Goal: Task Accomplishment & Management: Use online tool/utility

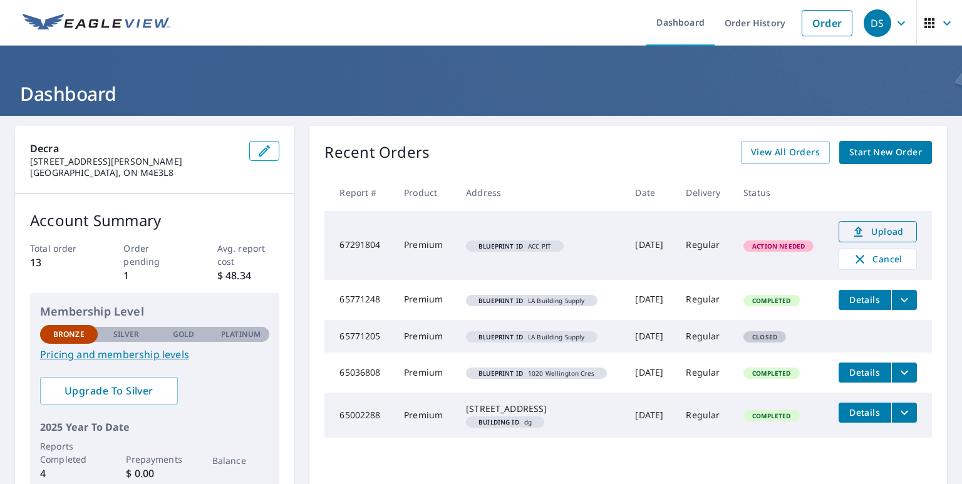
click at [871, 231] on span "Upload" at bounding box center [878, 231] width 62 height 15
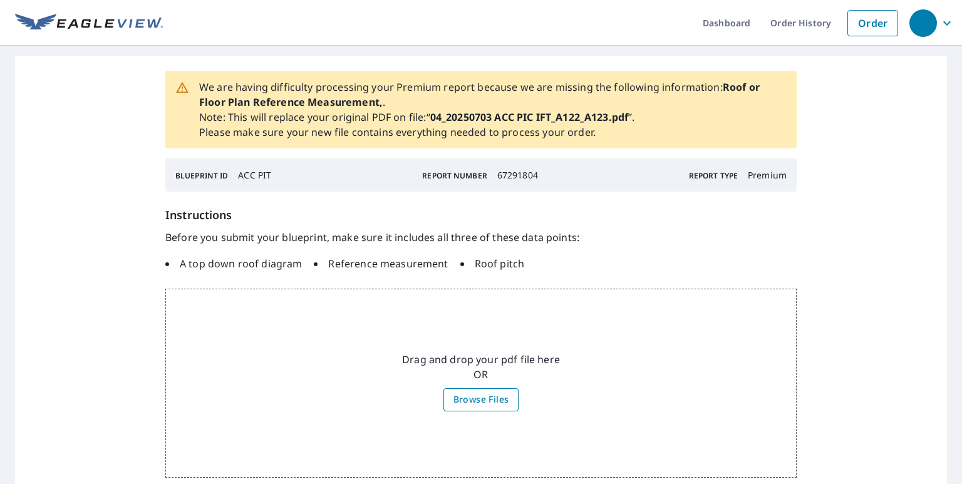
click at [479, 399] on span "Browse Files" at bounding box center [481, 400] width 56 height 16
click at [0, 0] on input "Browse Files" at bounding box center [0, 0] width 0 height 0
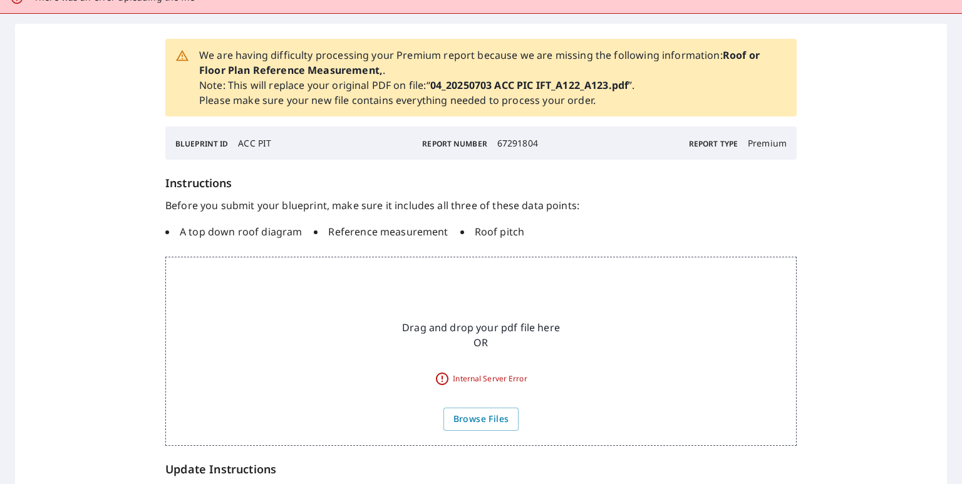
scroll to position [93, 0]
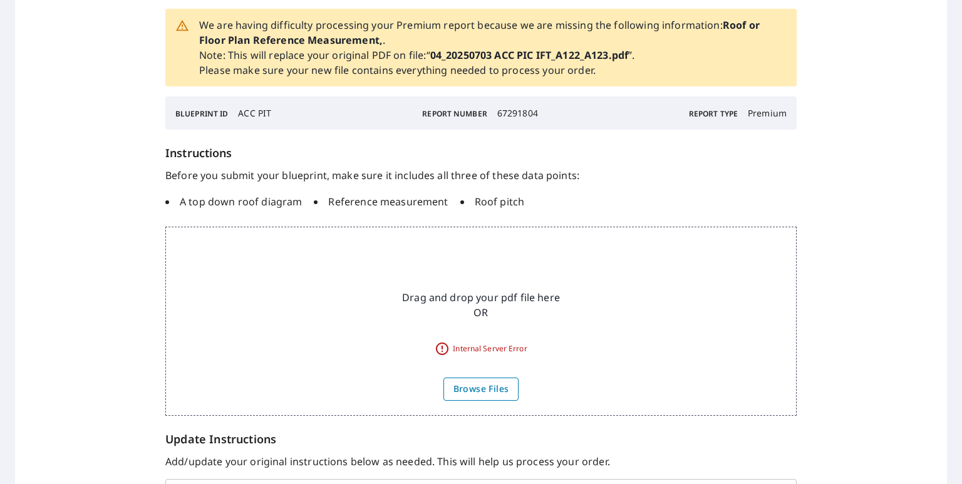
click at [476, 390] on span "Browse Files" at bounding box center [481, 389] width 56 height 16
click at [0, 0] on input "Browse Files" at bounding box center [0, 0] width 0 height 0
click at [489, 390] on span "Browse Files" at bounding box center [481, 389] width 56 height 16
click at [0, 0] on input "Browse Files" at bounding box center [0, 0] width 0 height 0
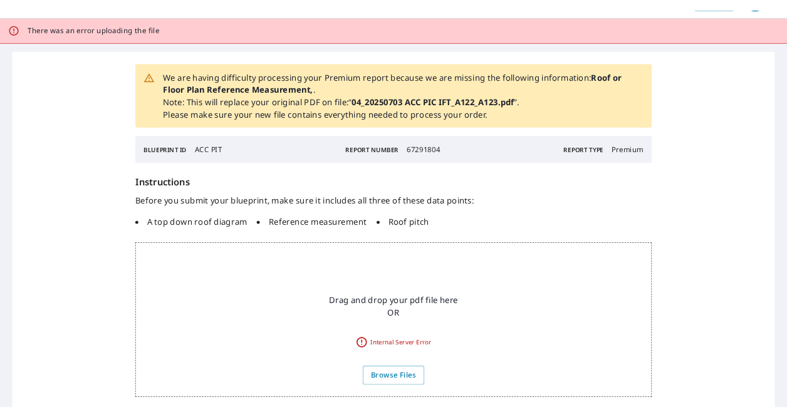
scroll to position [22, 0]
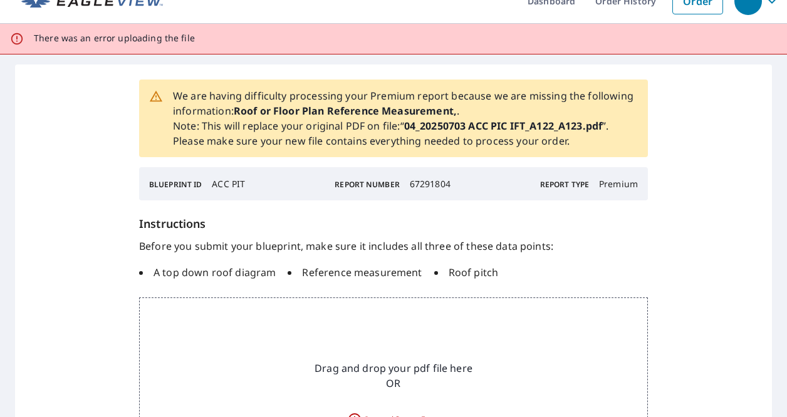
click at [221, 130] on p "We are having difficulty processing your Premium report because we are missing …" at bounding box center [405, 118] width 465 height 60
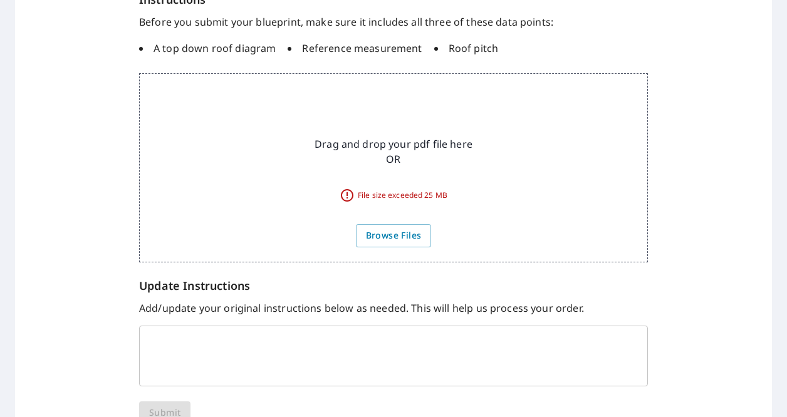
scroll to position [277, 0]
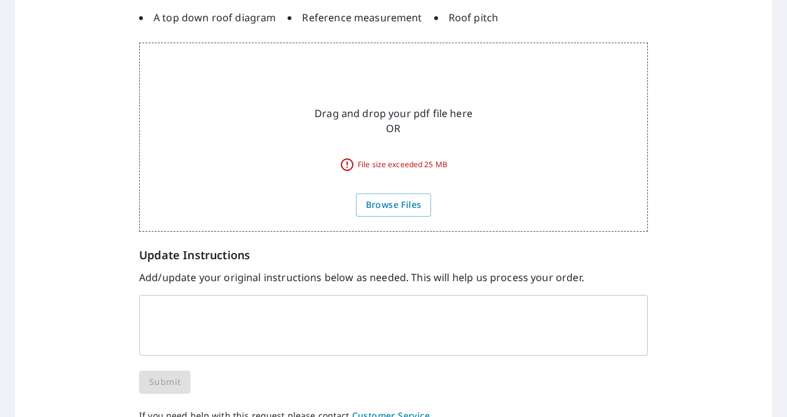
click at [751, 83] on div "We are having difficulty processing your Premium report because we are missing …" at bounding box center [393, 124] width 756 height 629
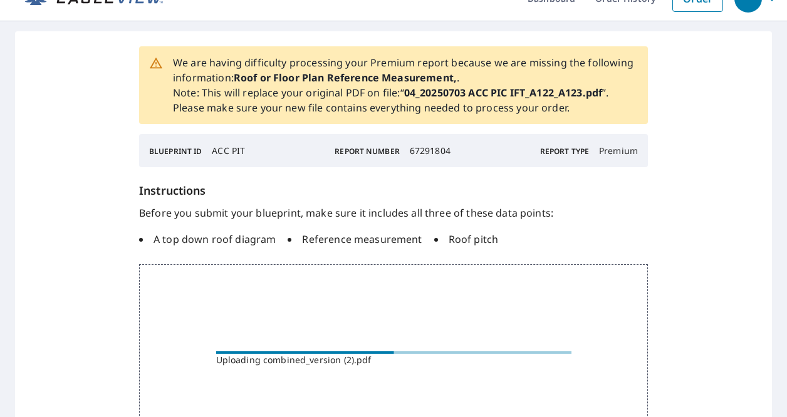
scroll to position [0, 0]
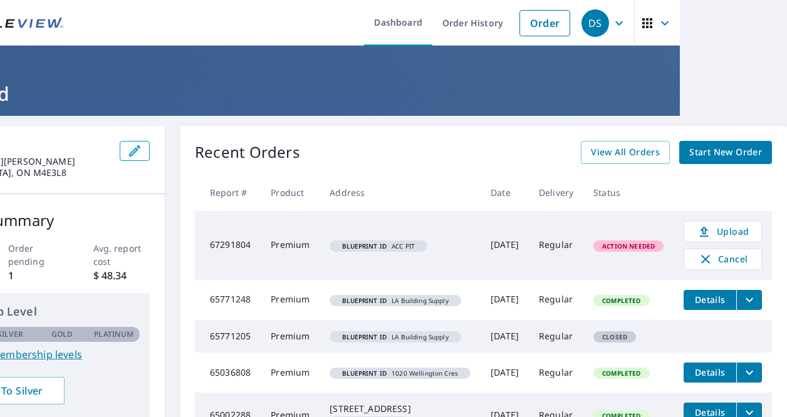
scroll to position [0, 105]
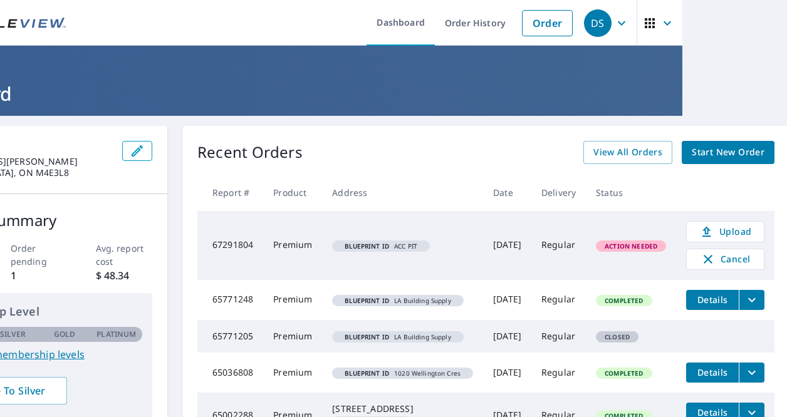
click at [605, 244] on span "Action Needed" at bounding box center [631, 246] width 68 height 9
click at [699, 229] on icon at bounding box center [706, 231] width 15 height 15
click at [621, 248] on span "Action Needed" at bounding box center [631, 246] width 68 height 9
click at [621, 244] on span "Action Needed" at bounding box center [631, 246] width 68 height 9
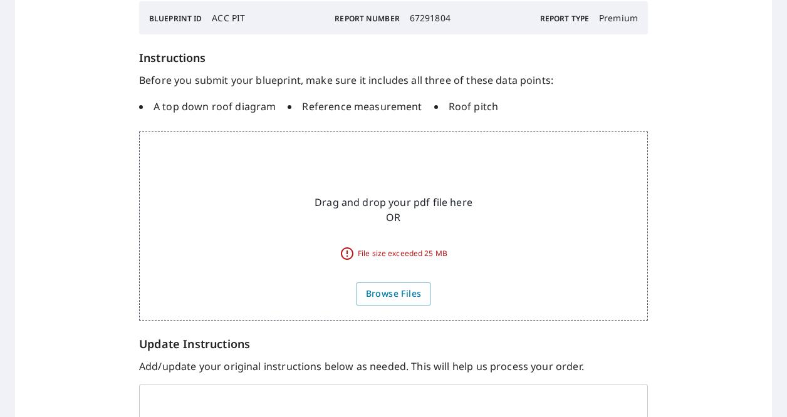
scroll to position [218, 0]
